Goal: Browse casually

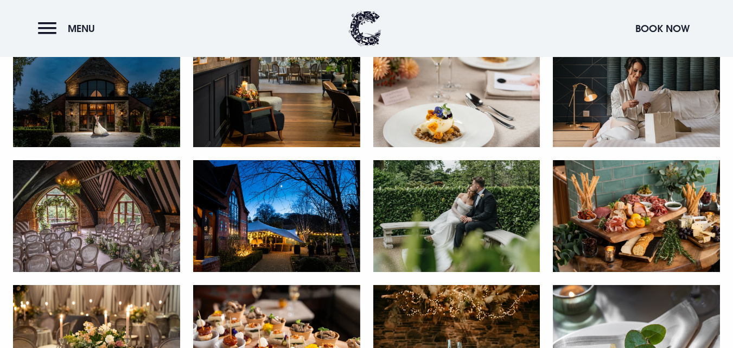
scroll to position [597, 0]
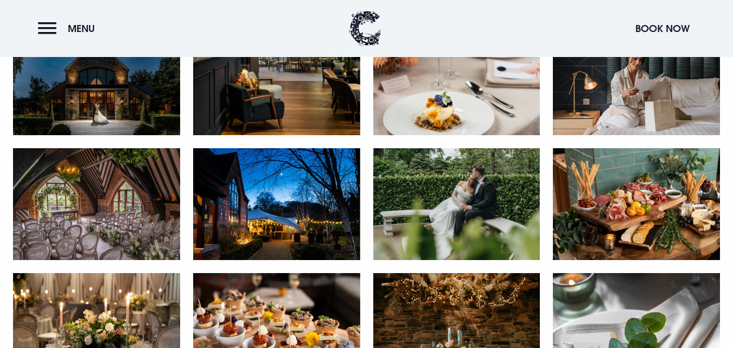
click at [101, 99] on img at bounding box center [96, 79] width 167 height 111
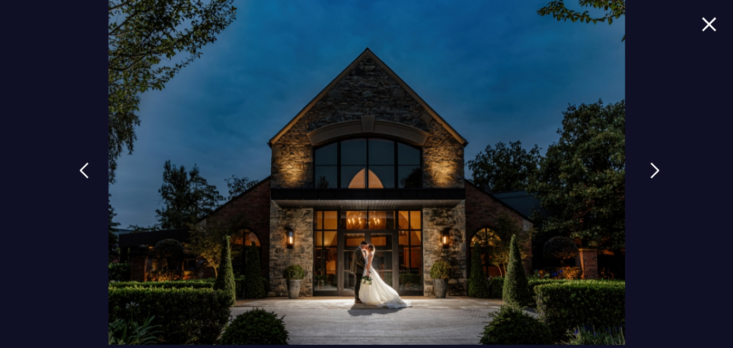
click at [642, 174] on link at bounding box center [654, 178] width 27 height 50
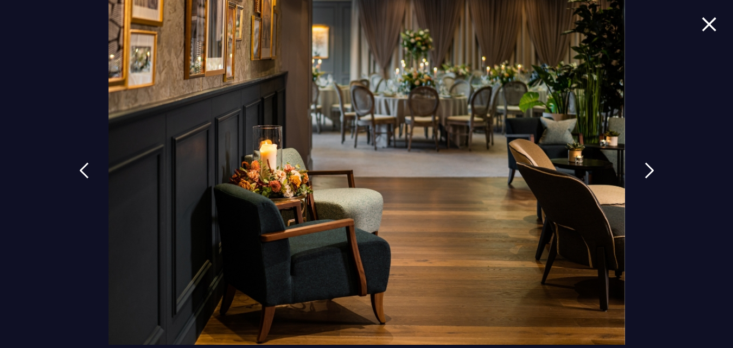
click at [703, 24] on img at bounding box center [708, 24] width 15 height 15
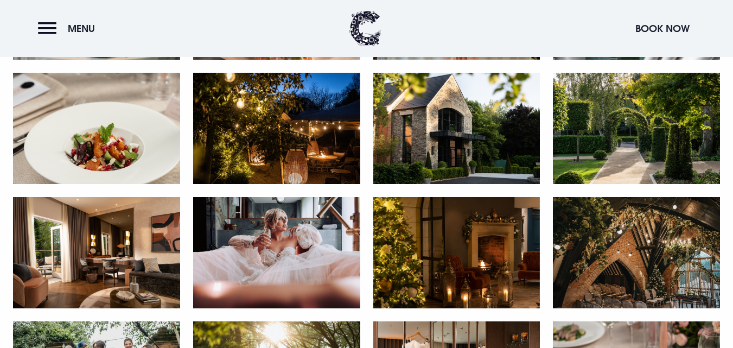
scroll to position [976, 0]
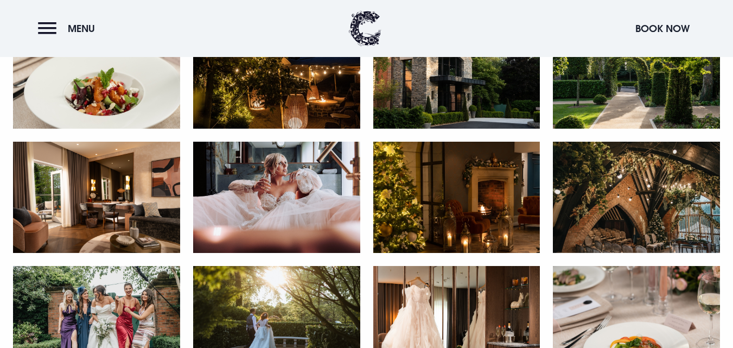
click at [321, 182] on img at bounding box center [276, 197] width 167 height 111
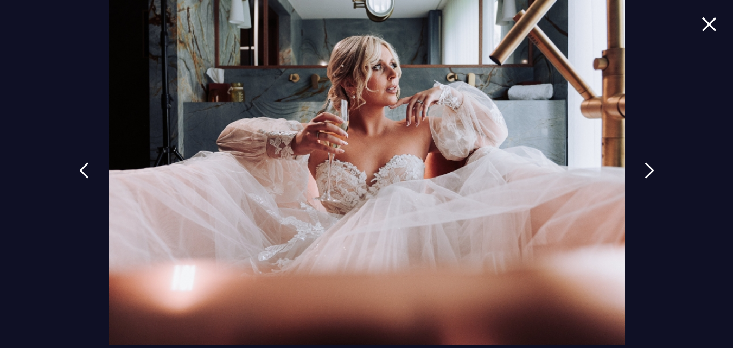
click at [707, 28] on img at bounding box center [708, 24] width 15 height 15
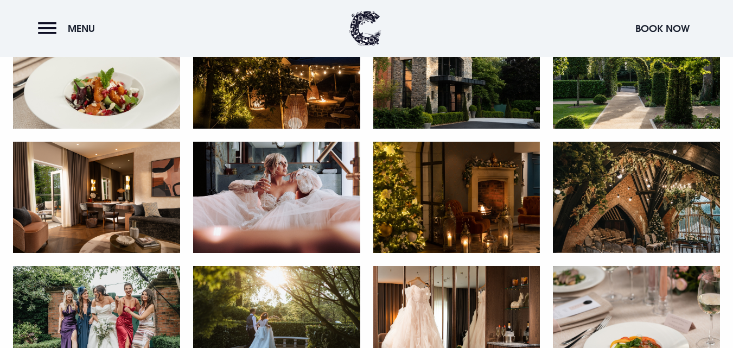
click at [489, 196] on img at bounding box center [456, 197] width 167 height 111
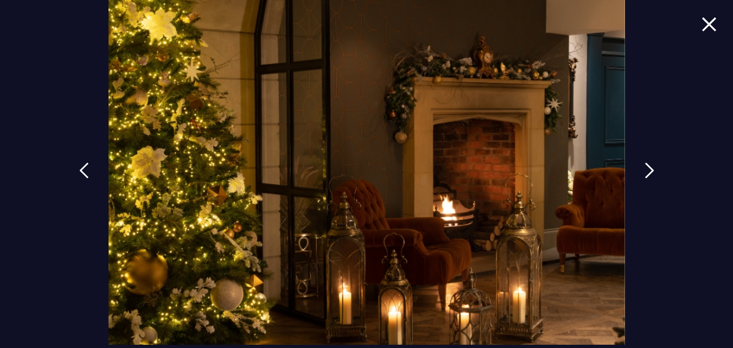
click at [703, 24] on img at bounding box center [708, 24] width 15 height 15
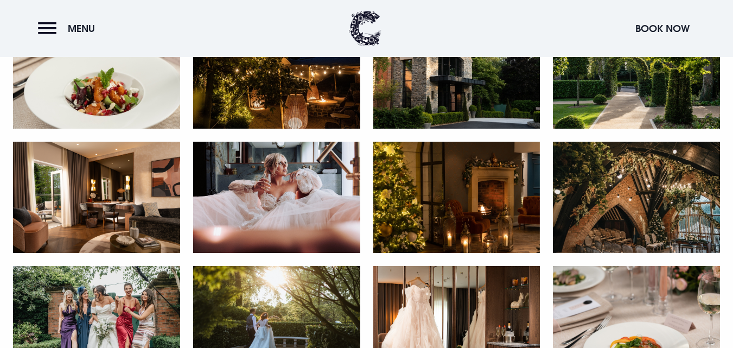
click at [649, 165] on img at bounding box center [636, 197] width 167 height 111
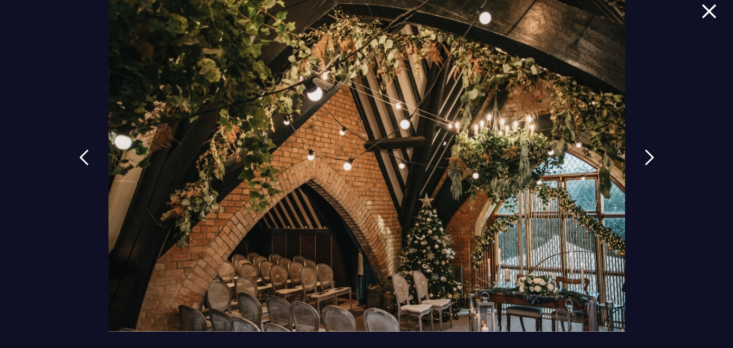
scroll to position [1085, 0]
click at [701, 18] on img at bounding box center [708, 11] width 15 height 15
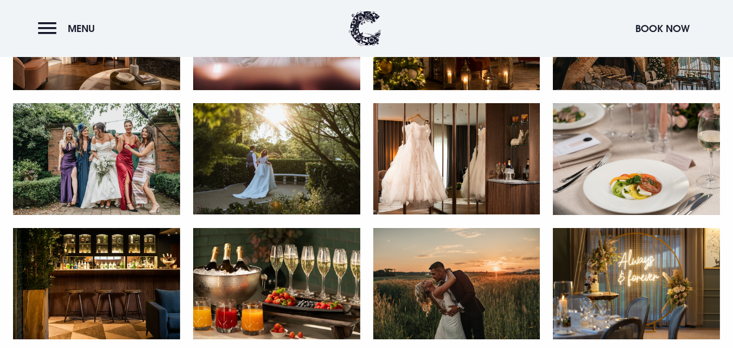
scroll to position [1247, 0]
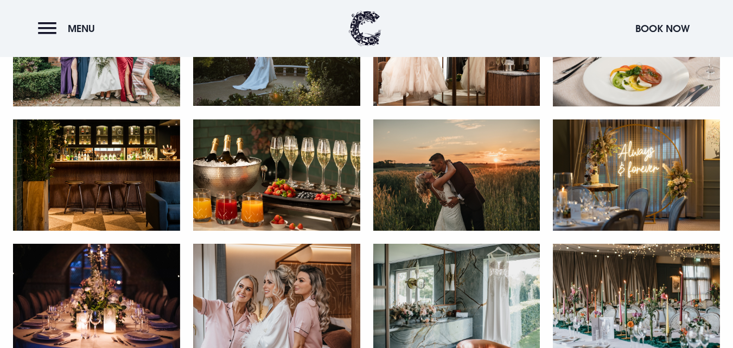
click at [663, 170] on img at bounding box center [636, 174] width 167 height 111
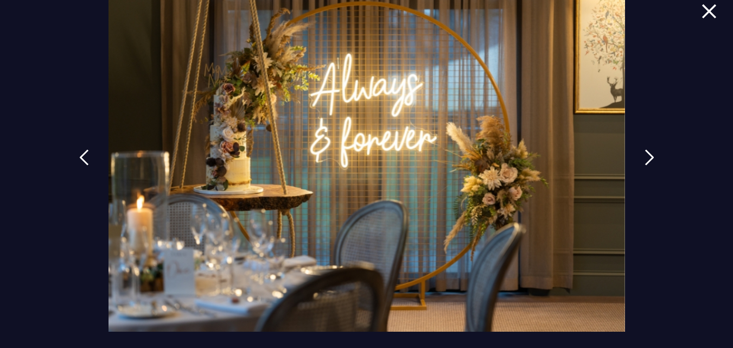
scroll to position [1356, 0]
click at [651, 157] on img at bounding box center [655, 157] width 10 height 16
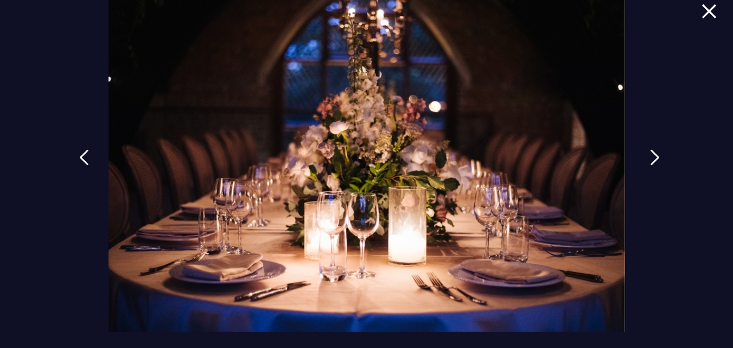
click at [651, 157] on img at bounding box center [655, 157] width 10 height 16
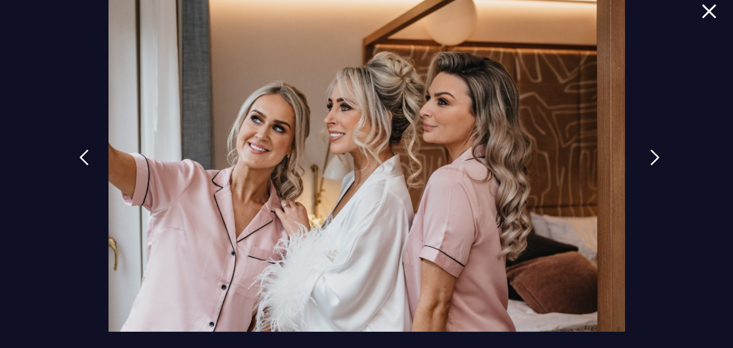
click at [651, 157] on img at bounding box center [655, 157] width 10 height 16
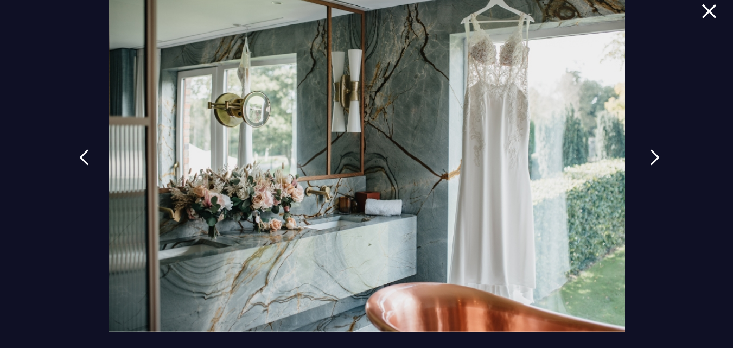
click at [651, 157] on img at bounding box center [655, 157] width 10 height 16
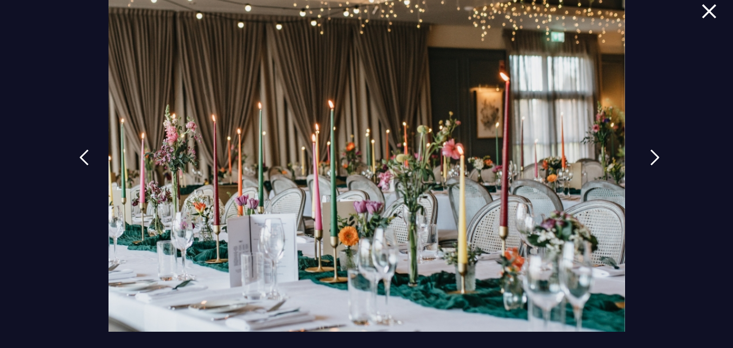
click at [651, 157] on img at bounding box center [655, 157] width 10 height 16
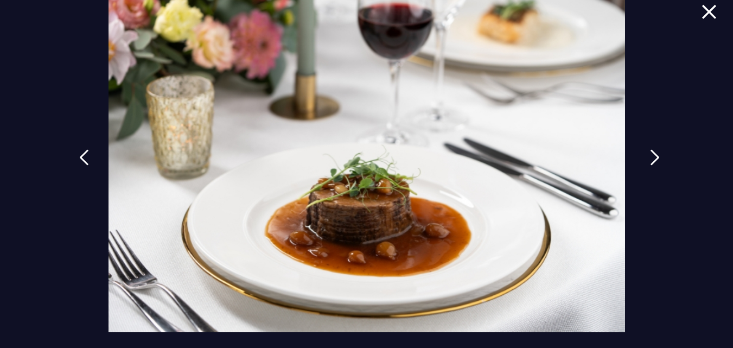
click at [651, 157] on img at bounding box center [655, 157] width 10 height 16
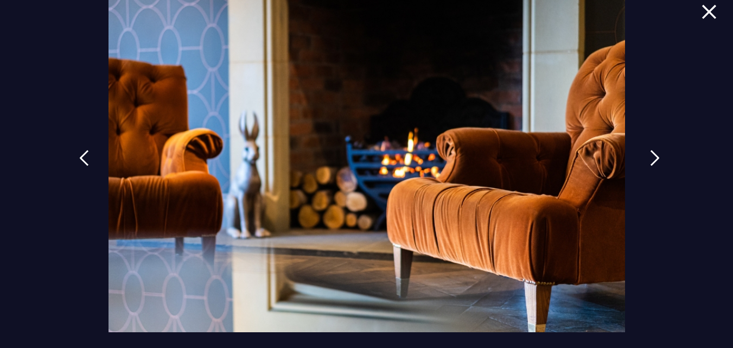
scroll to position [13, 0]
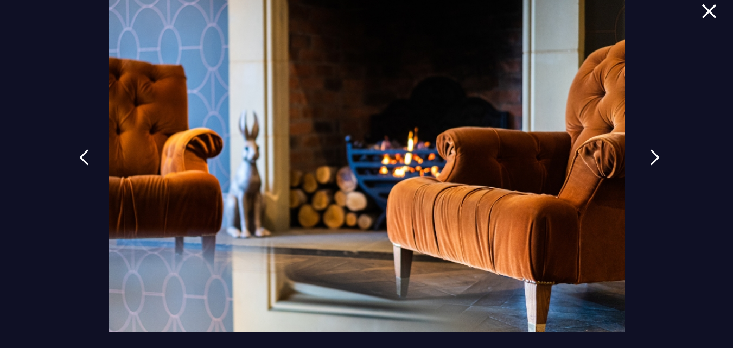
click at [651, 157] on img at bounding box center [655, 157] width 10 height 16
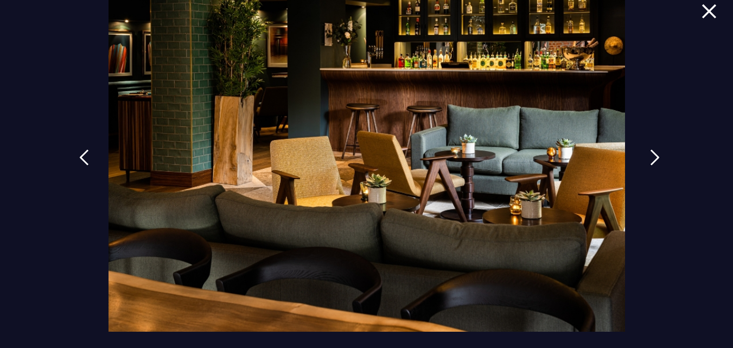
click at [651, 157] on img at bounding box center [655, 157] width 10 height 16
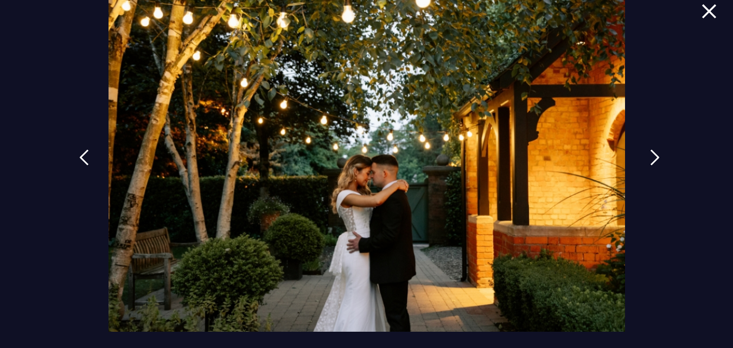
click at [651, 157] on img at bounding box center [655, 157] width 10 height 16
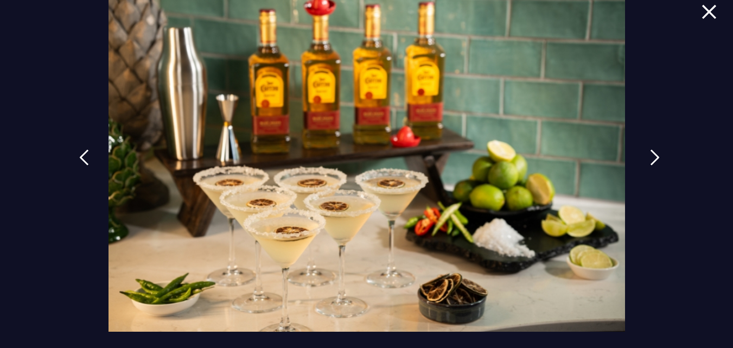
scroll to position [12, 0]
click at [643, 150] on link at bounding box center [654, 165] width 27 height 50
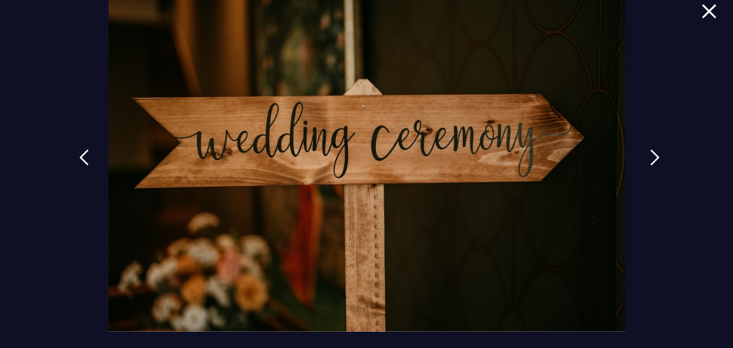
click at [643, 150] on link at bounding box center [654, 165] width 27 height 50
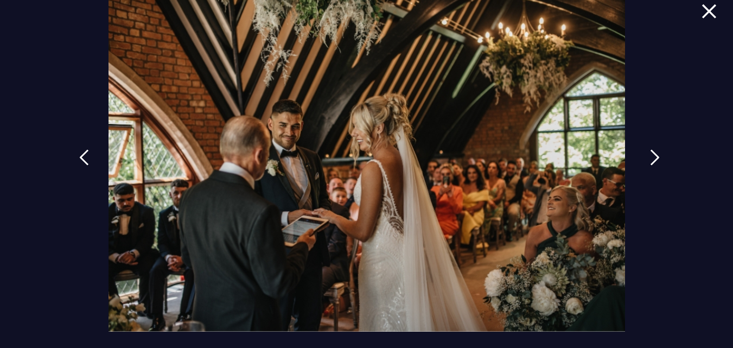
click at [643, 150] on link at bounding box center [654, 165] width 27 height 50
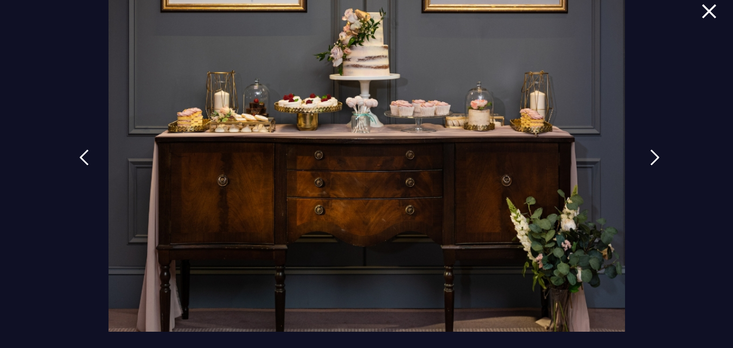
click at [643, 150] on link at bounding box center [654, 165] width 27 height 50
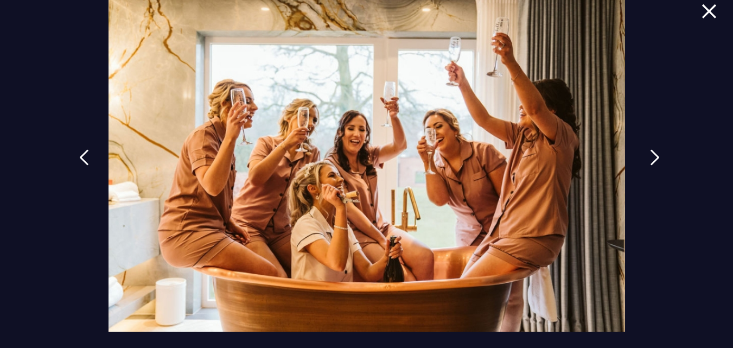
click at [643, 150] on link at bounding box center [654, 165] width 27 height 50
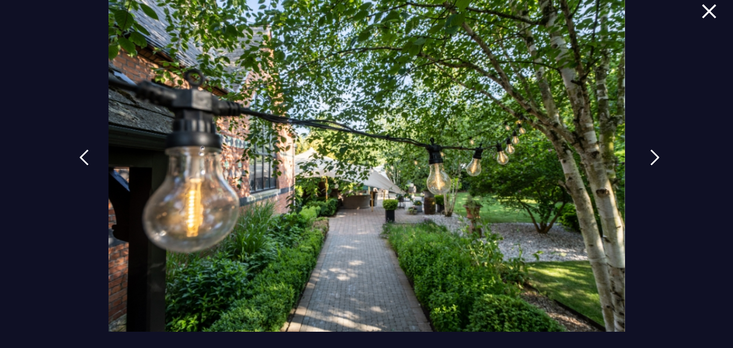
click at [650, 156] on img at bounding box center [655, 157] width 10 height 16
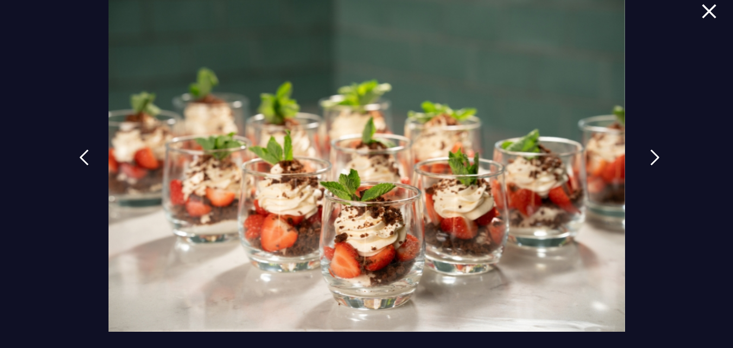
click at [650, 156] on img at bounding box center [655, 157] width 10 height 16
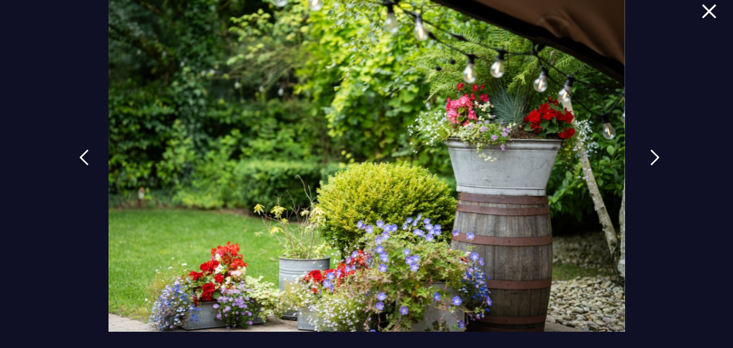
click at [650, 156] on img at bounding box center [655, 157] width 10 height 16
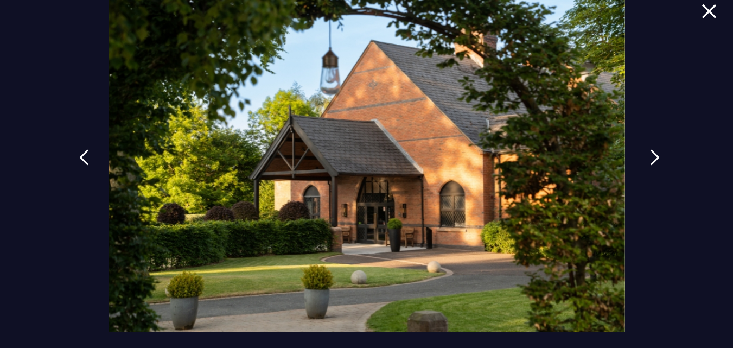
click at [650, 156] on img at bounding box center [655, 157] width 10 height 16
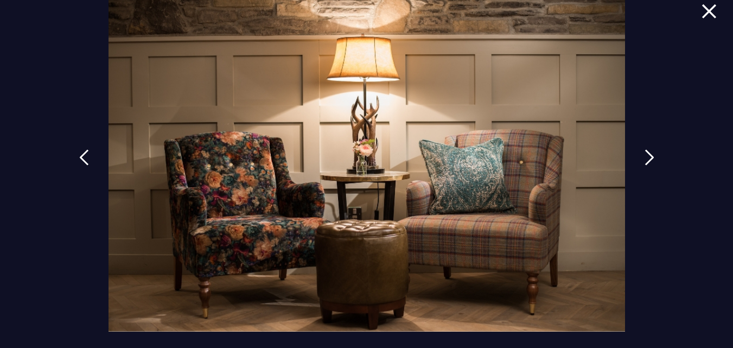
click at [703, 15] on img at bounding box center [708, 11] width 15 height 15
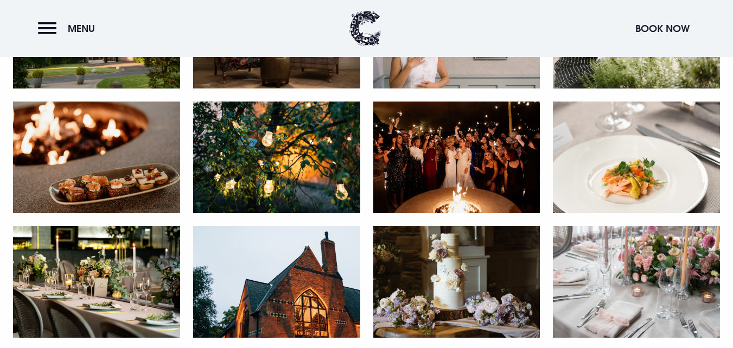
scroll to position [2007, 0]
